Goal: Information Seeking & Learning: Compare options

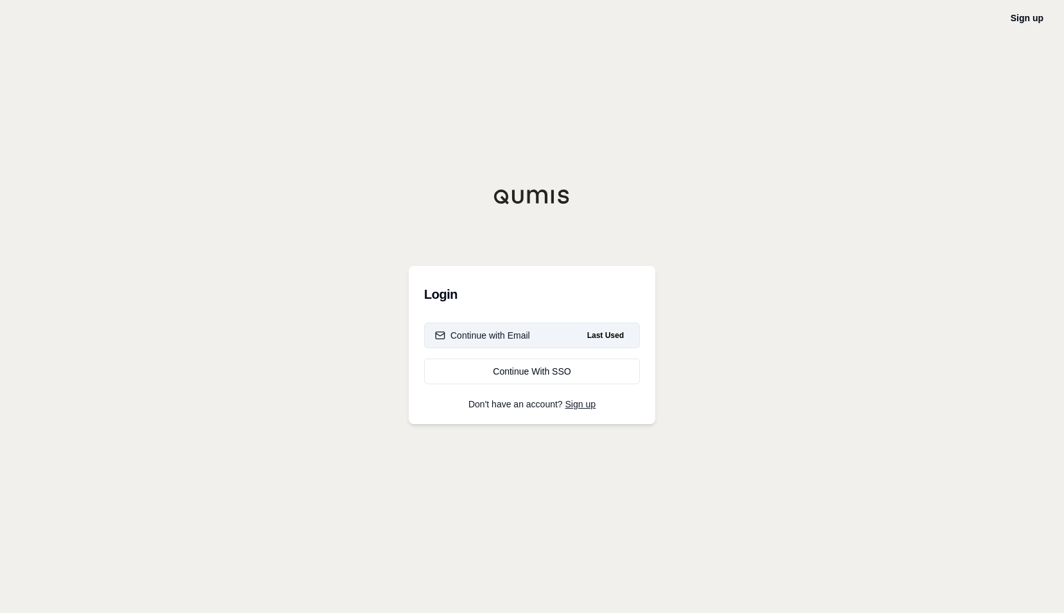
click at [493, 337] on div "Continue with Email" at bounding box center [482, 335] width 95 height 13
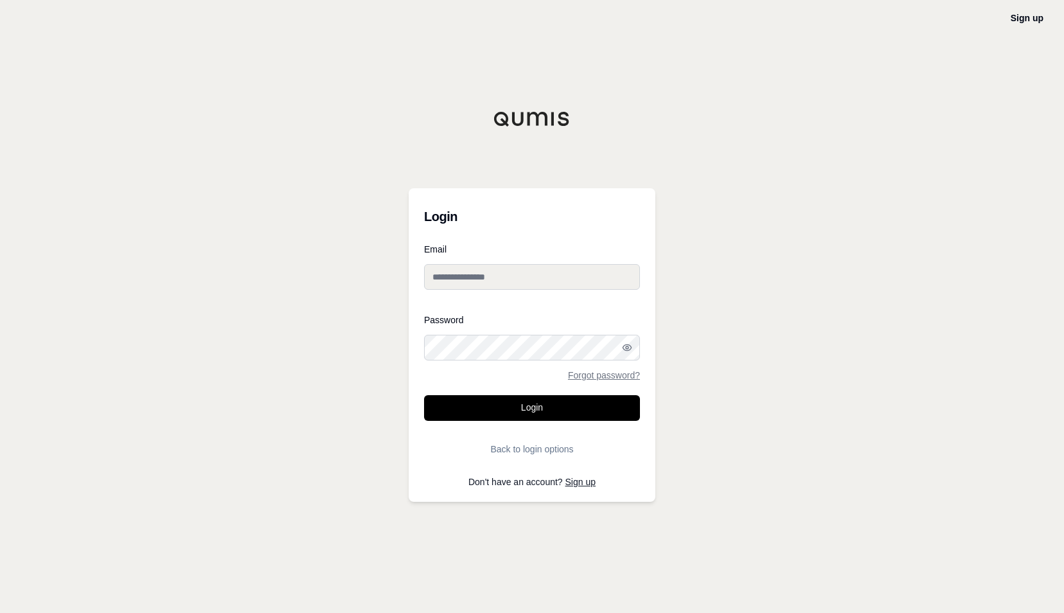
click at [486, 281] on input "Email" at bounding box center [532, 277] width 216 height 26
type input "**********"
click at [489, 407] on button "Login" at bounding box center [532, 408] width 216 height 26
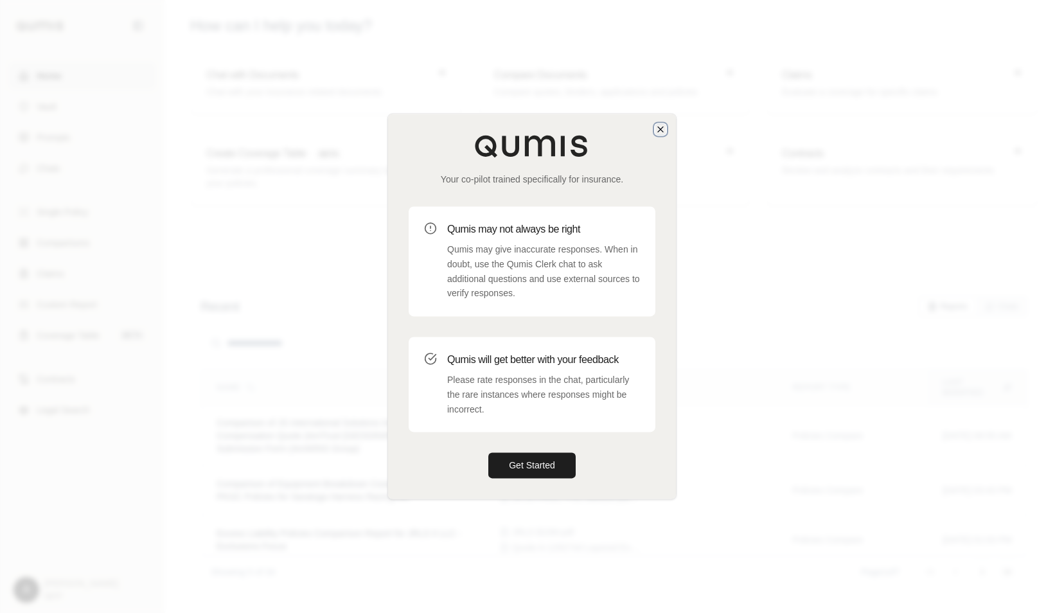
click at [658, 134] on icon "button" at bounding box center [660, 129] width 10 height 10
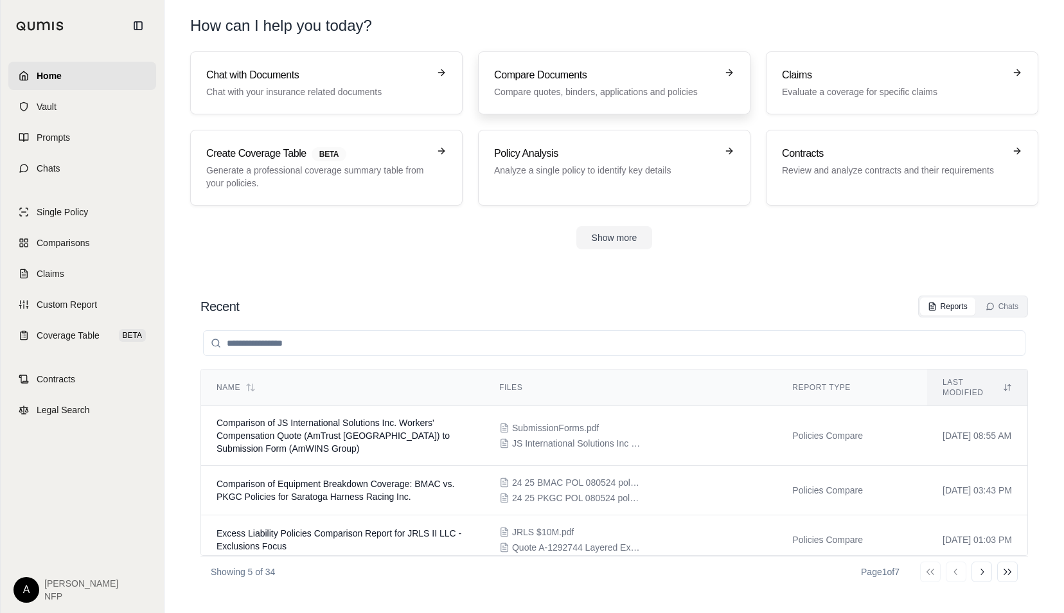
click at [592, 84] on div "Compare Documents Compare quotes, binders, applications and policies" at bounding box center [605, 82] width 222 height 31
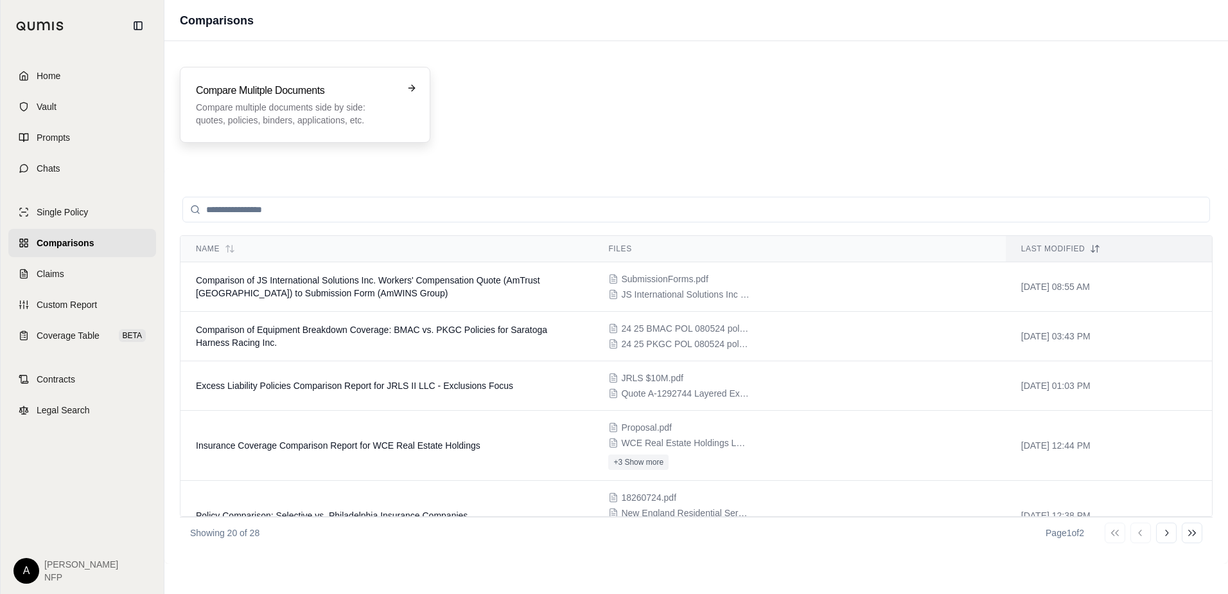
click at [380, 93] on h3 "Compare Mulitple Documents" at bounding box center [296, 90] width 200 height 15
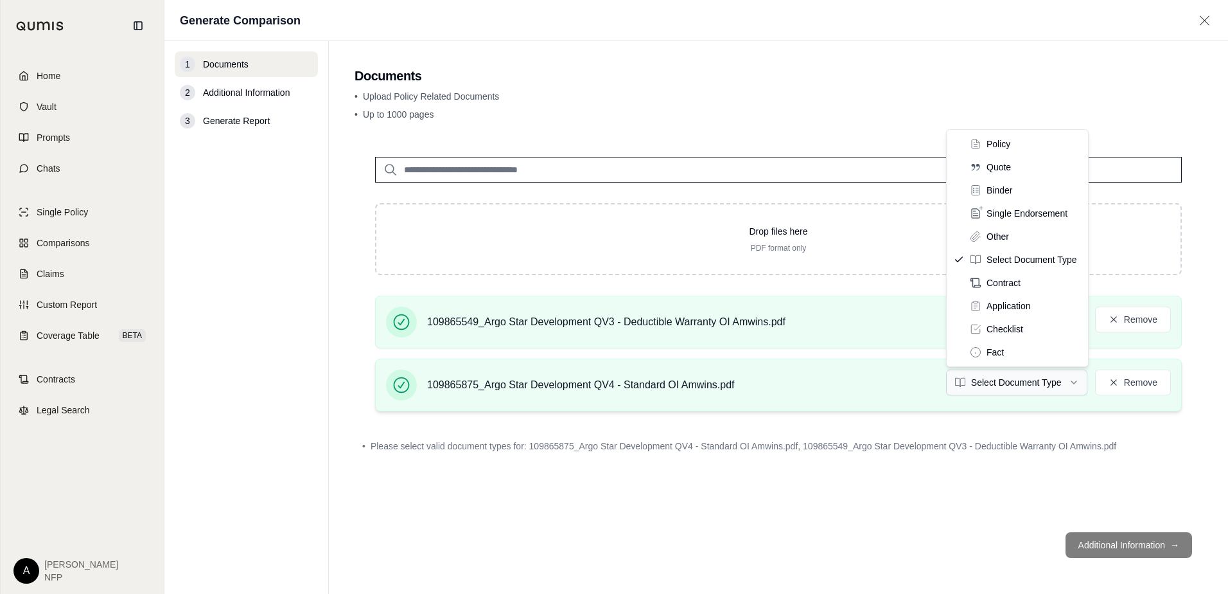
click at [1017, 382] on html "Home Vault Prompts Chats Single Policy Comparisons Claims Custom Report Coverag…" at bounding box center [614, 297] width 1228 height 594
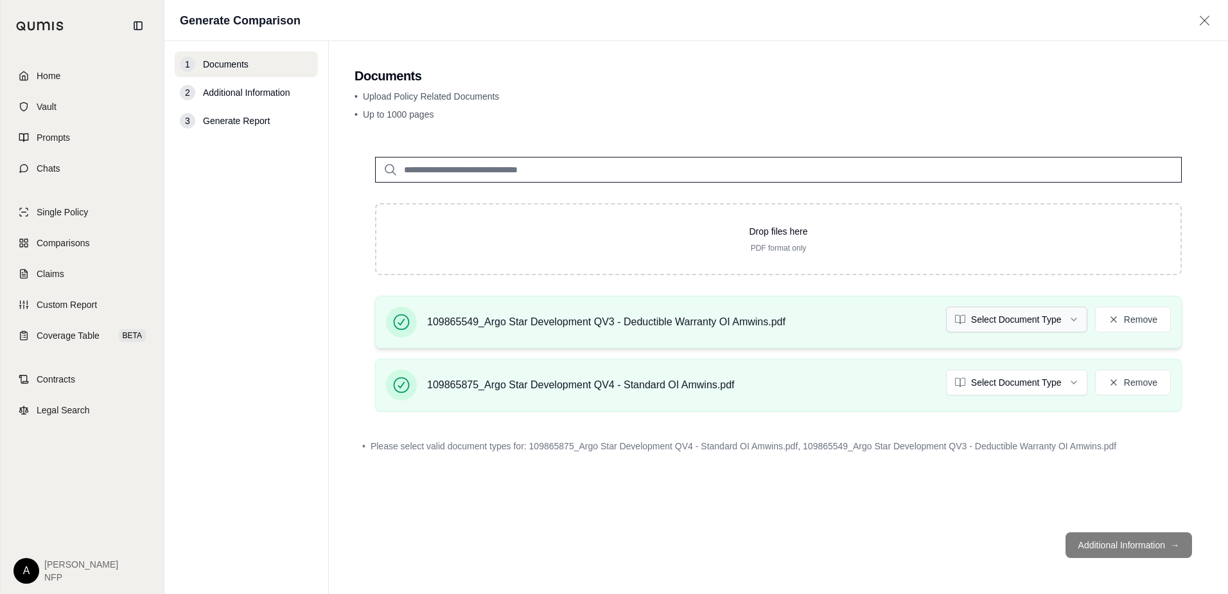
click at [1055, 317] on html "Home Vault Prompts Chats Single Policy Comparisons Claims Custom Report Coverag…" at bounding box center [614, 297] width 1228 height 594
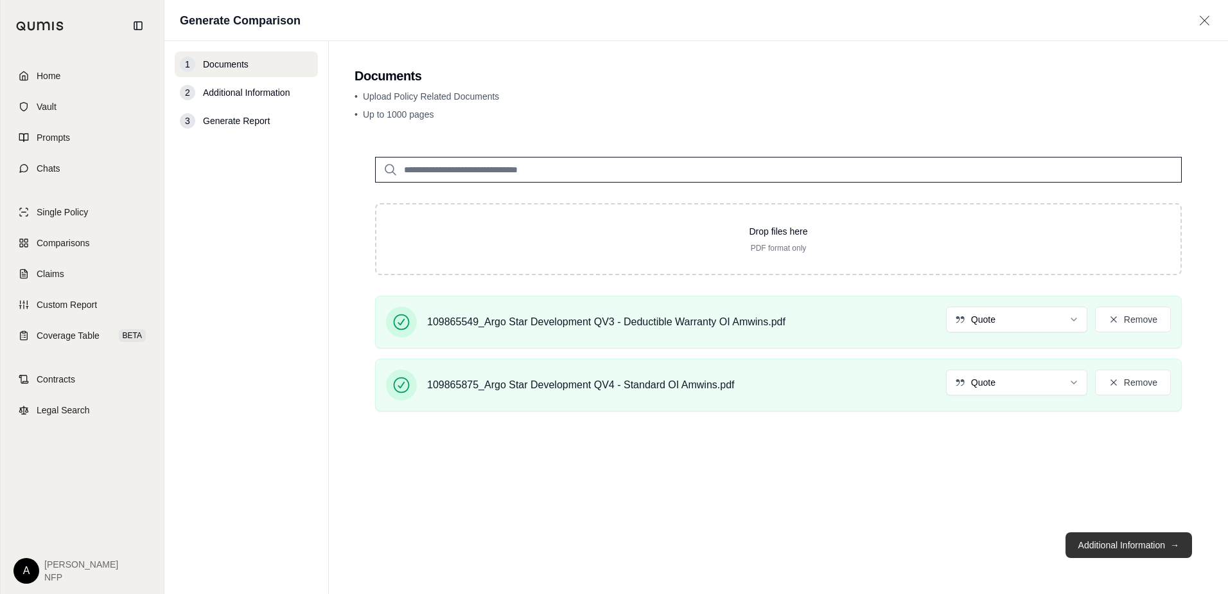
click at [1063, 538] on button "Additional Information →" at bounding box center [1129, 545] width 127 height 26
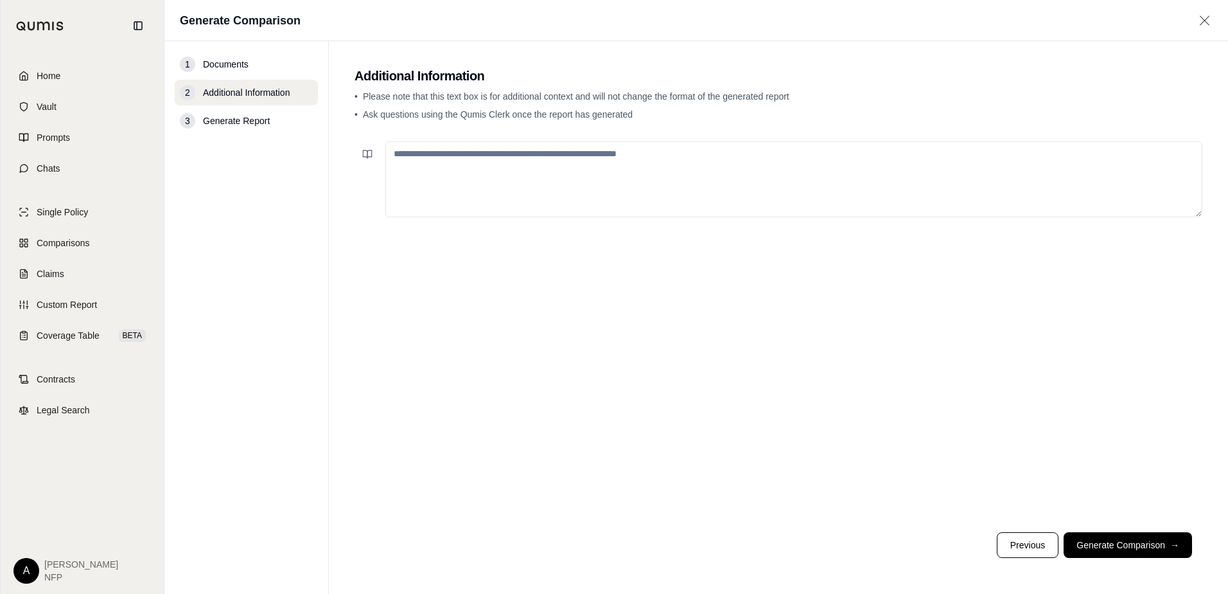
click at [667, 172] on textarea at bounding box center [793, 179] width 817 height 76
type textarea "*"
type textarea "**********"
click at [1063, 538] on button "Generate Comparison →" at bounding box center [1128, 545] width 128 height 26
